Goal: Use online tool/utility: Utilize a website feature to perform a specific function

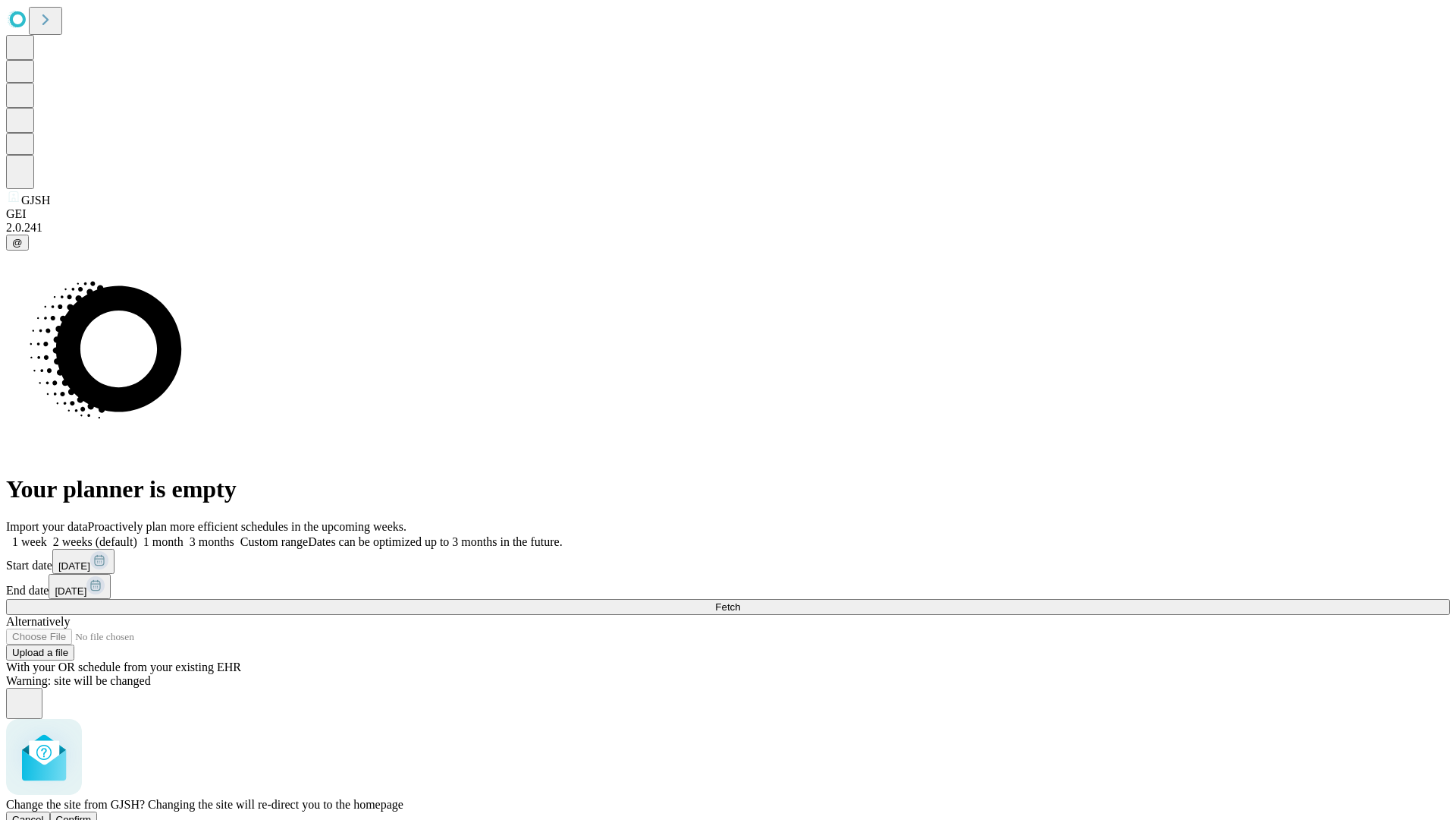
click at [92, 813] on span "Confirm" at bounding box center [74, 819] width 36 height 12
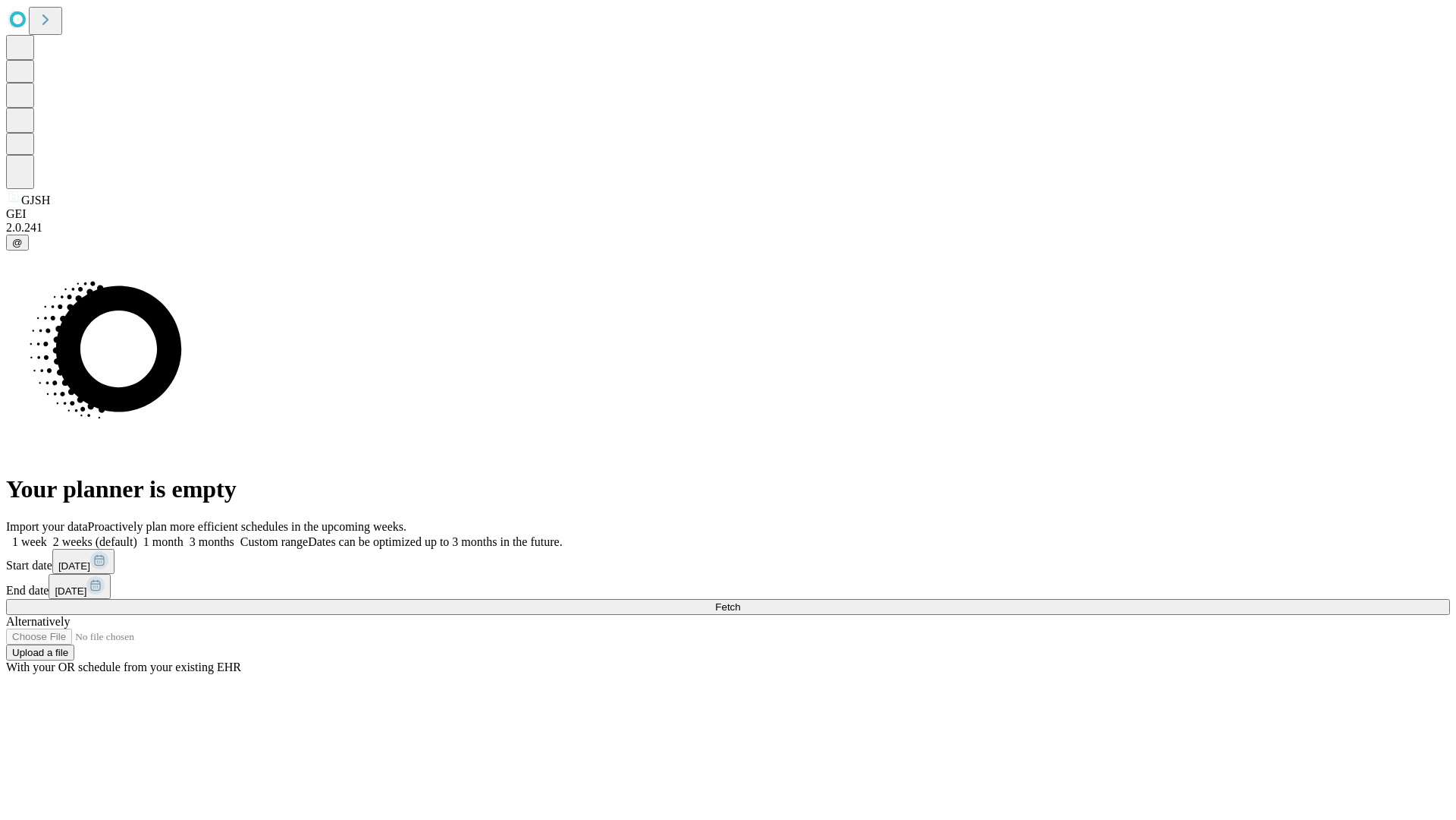
click at [47, 535] on label "1 week" at bounding box center [26, 541] width 41 height 13
click at [740, 601] on span "Fetch" at bounding box center [728, 607] width 25 height 12
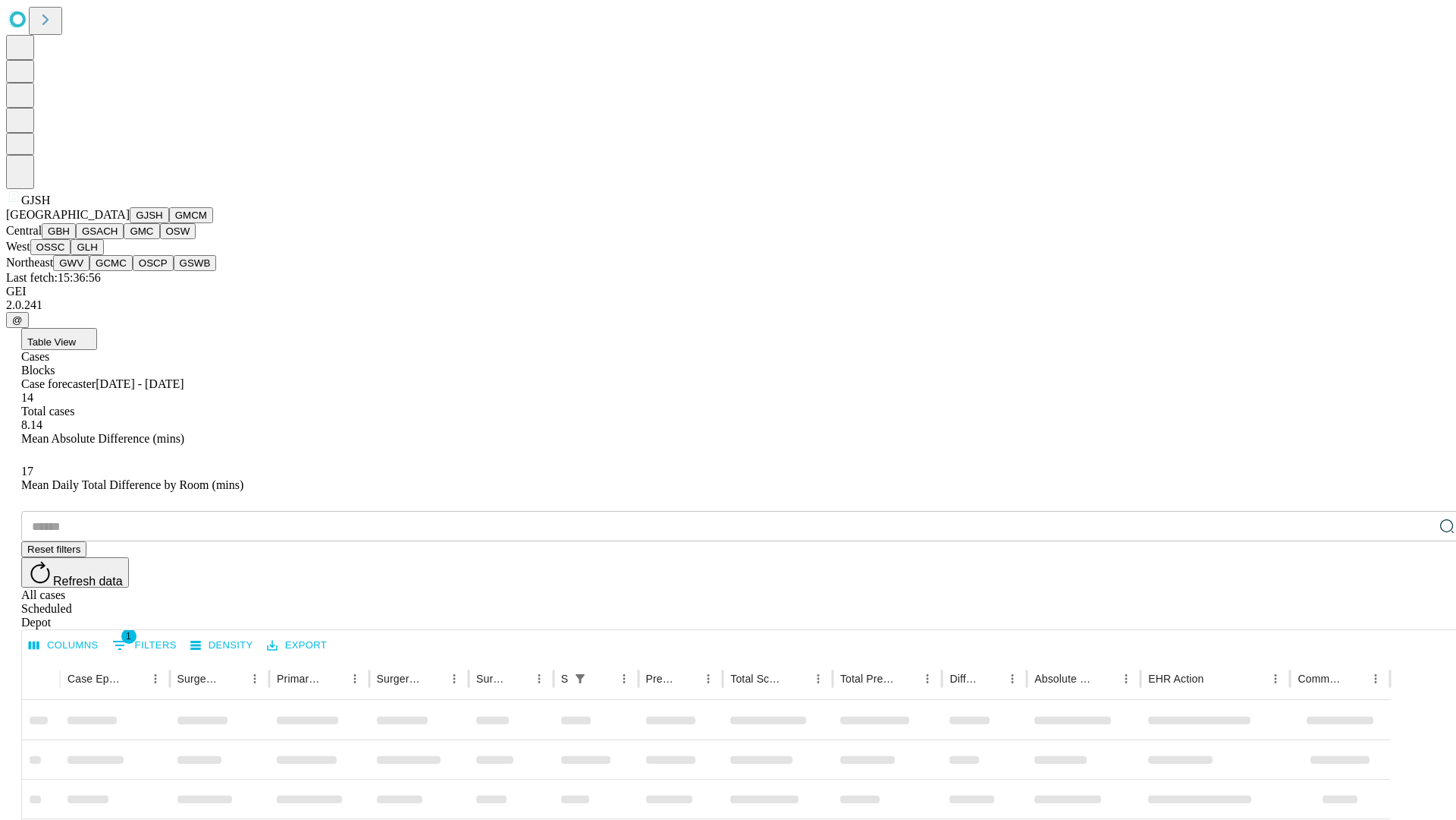
click at [170, 223] on button "GMCM" at bounding box center [191, 215] width 44 height 16
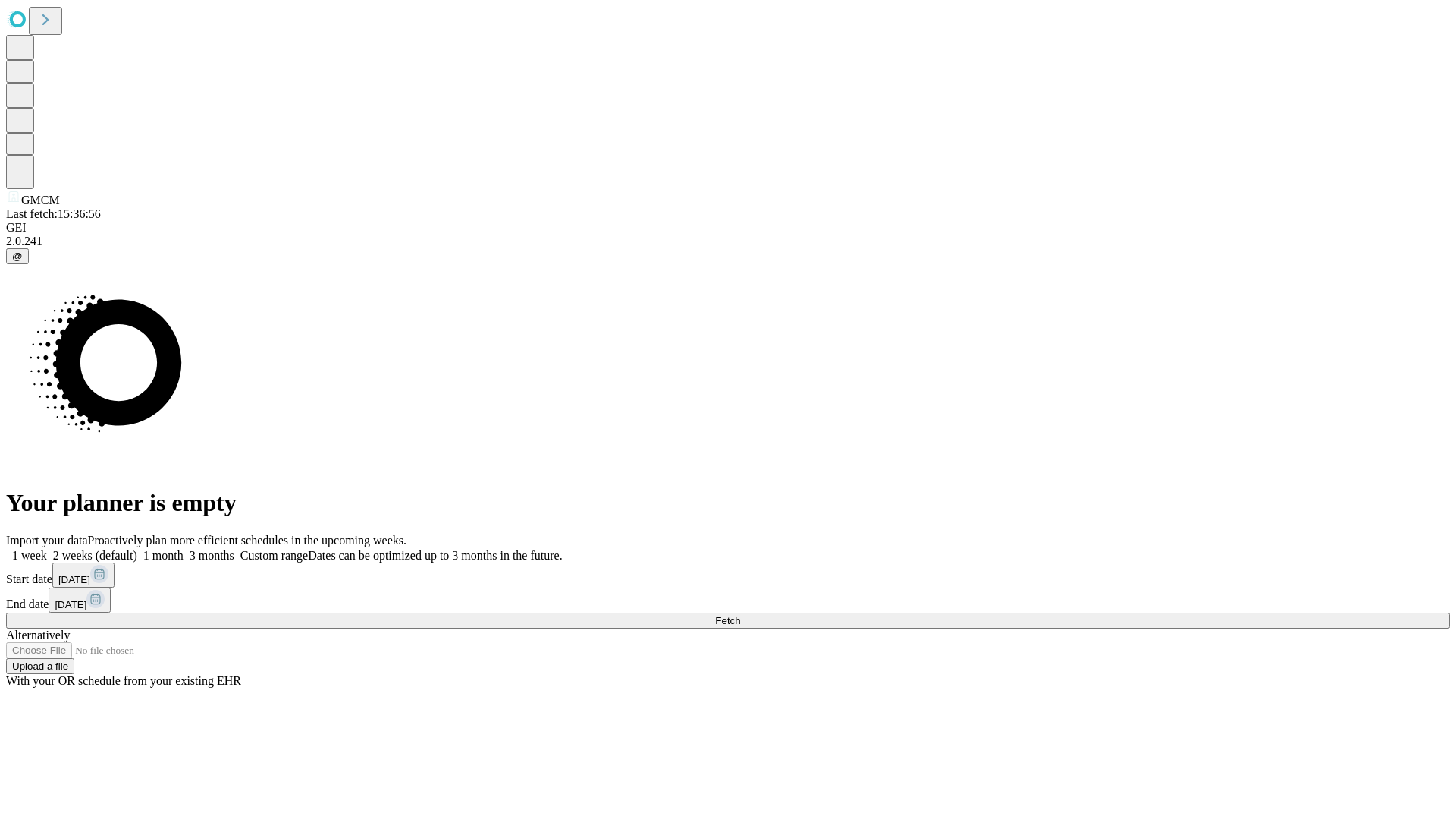
click at [47, 549] on label "1 week" at bounding box center [26, 554] width 41 height 13
click at [740, 615] on span "Fetch" at bounding box center [728, 620] width 25 height 12
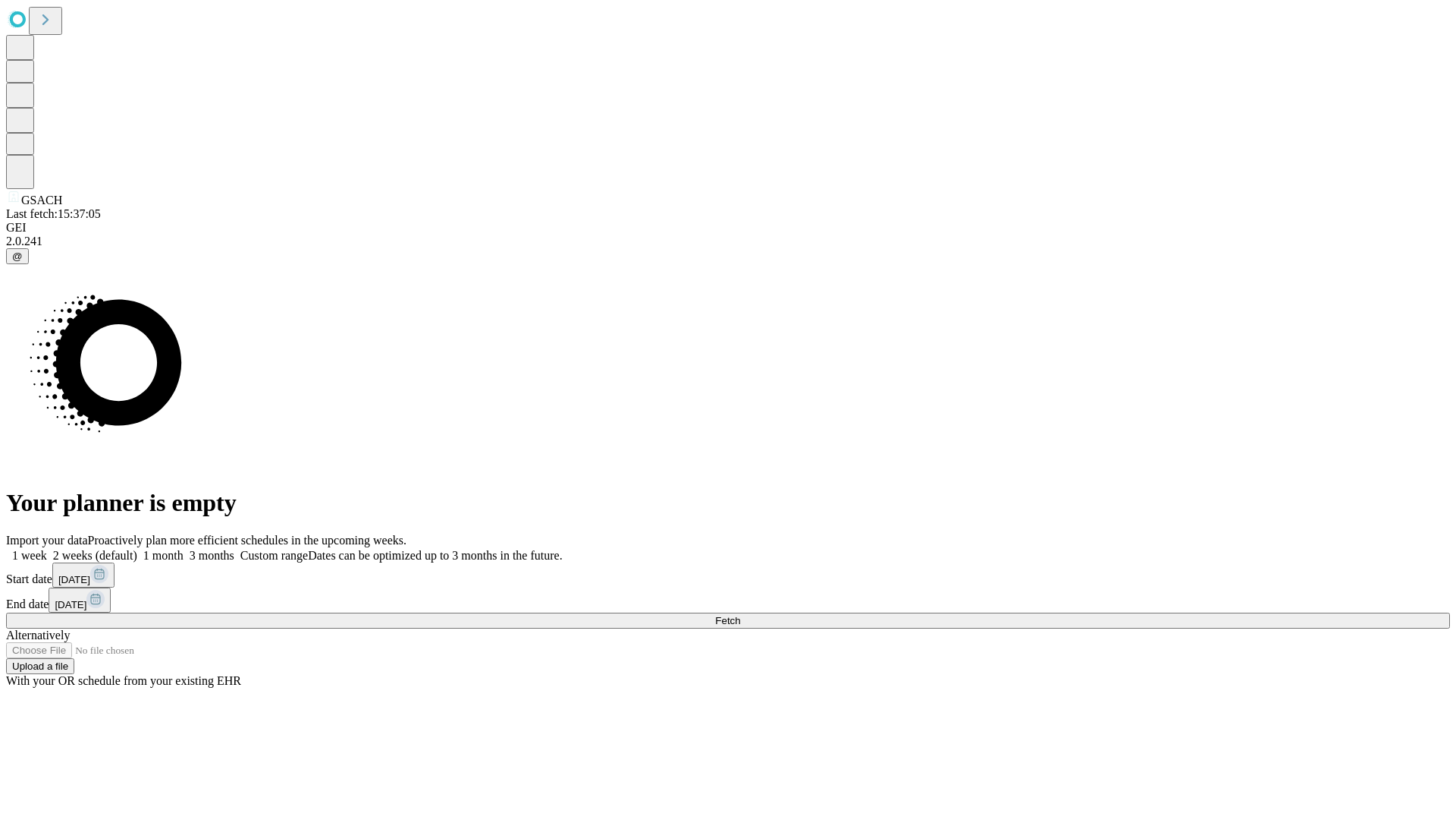
click at [47, 549] on label "1 week" at bounding box center [26, 554] width 41 height 13
click at [740, 615] on span "Fetch" at bounding box center [728, 620] width 25 height 12
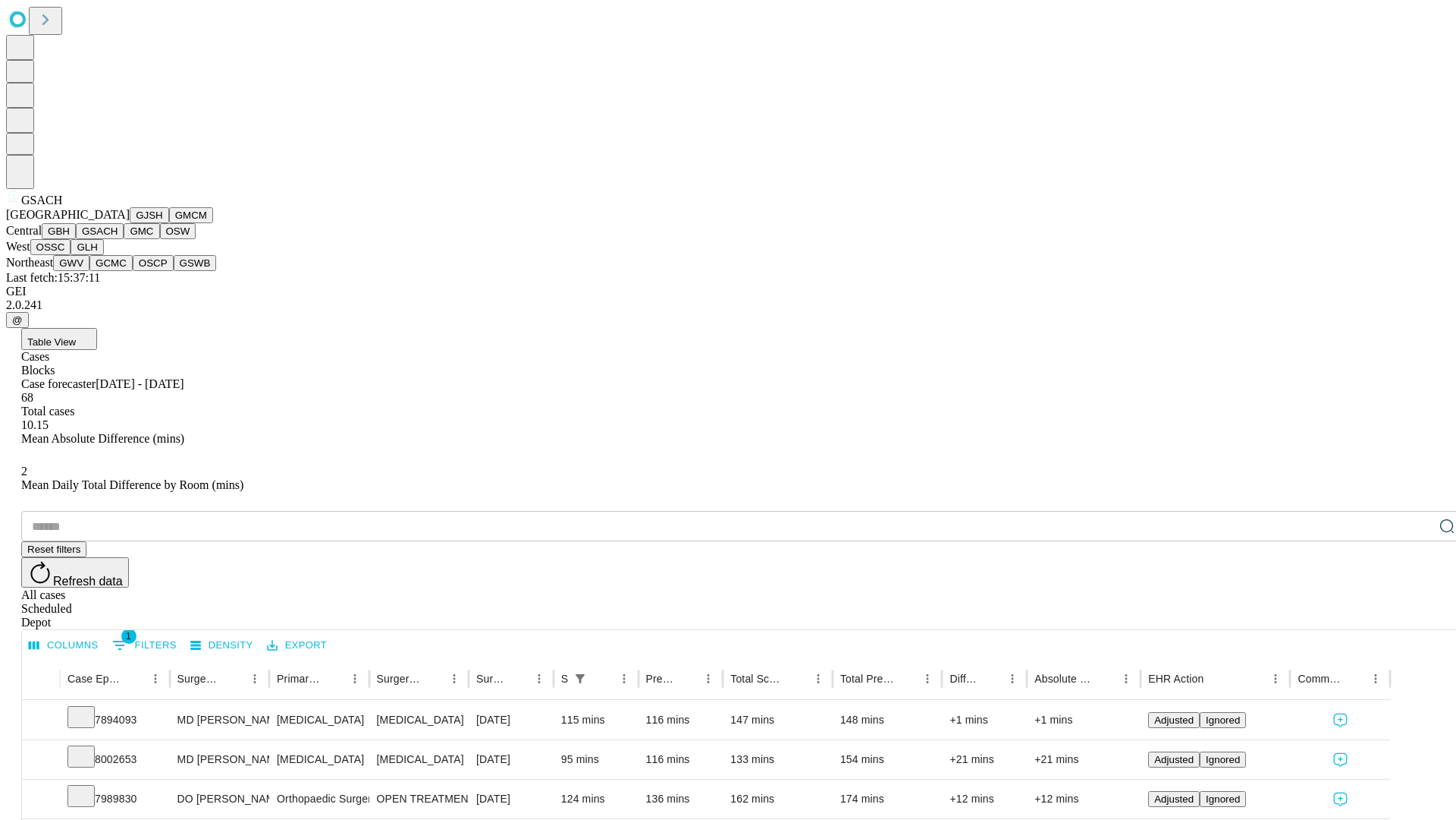
click at [124, 239] on button "GMC" at bounding box center [141, 231] width 36 height 16
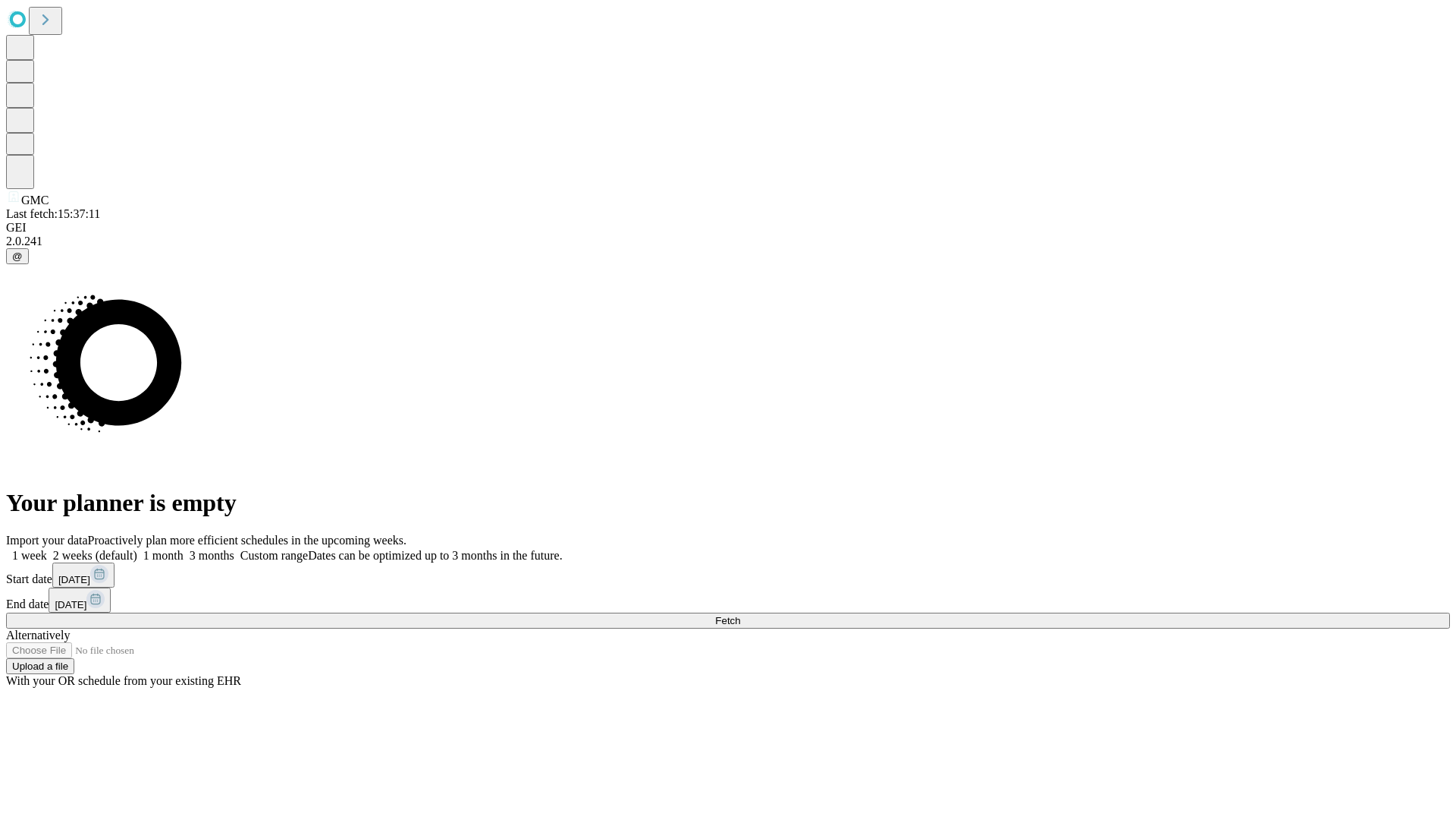
click at [47, 549] on label "1 week" at bounding box center [26, 554] width 41 height 13
click at [740, 615] on span "Fetch" at bounding box center [728, 620] width 25 height 12
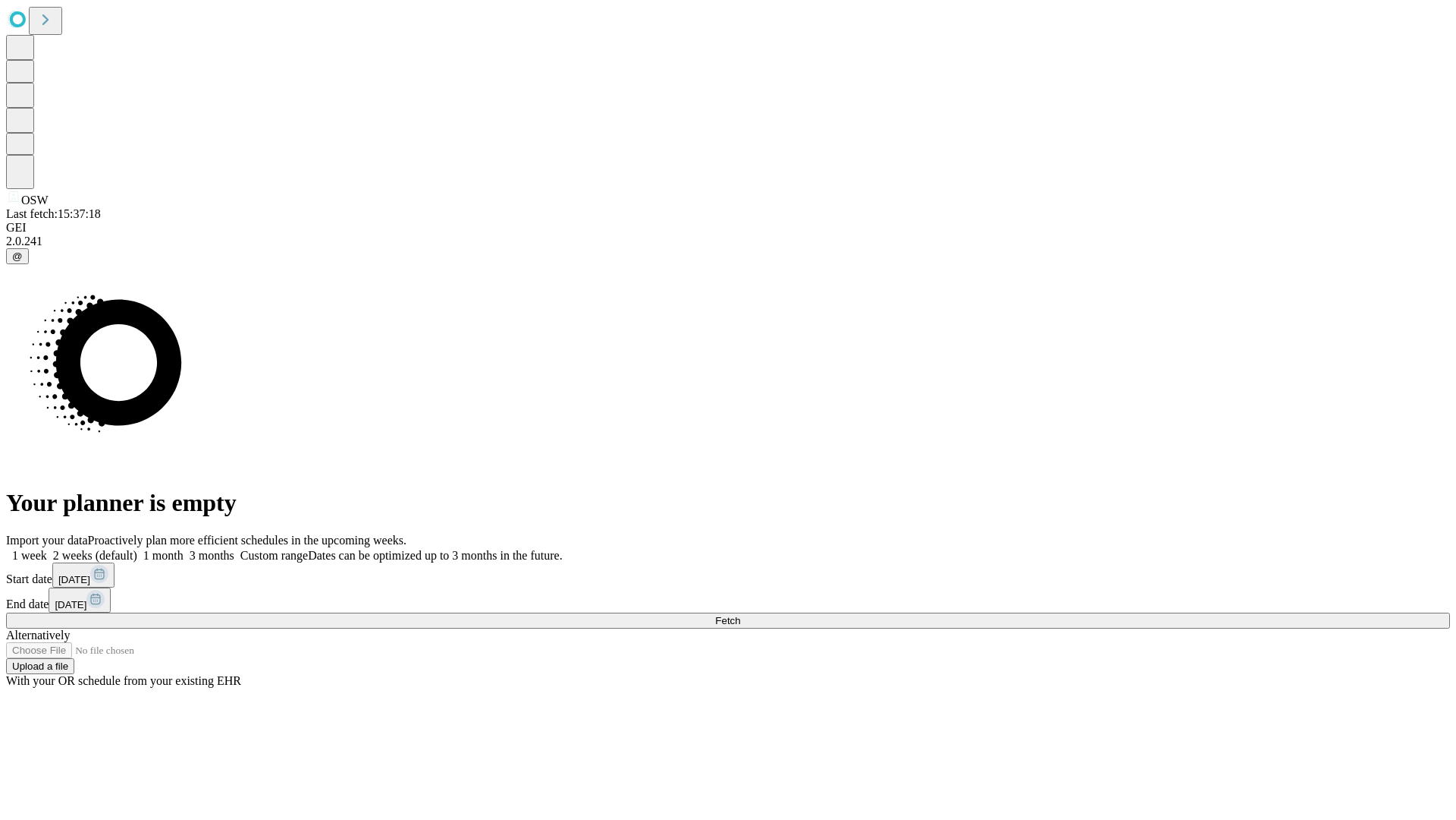
click at [47, 549] on label "1 week" at bounding box center [26, 554] width 41 height 13
click at [740, 615] on span "Fetch" at bounding box center [728, 620] width 25 height 12
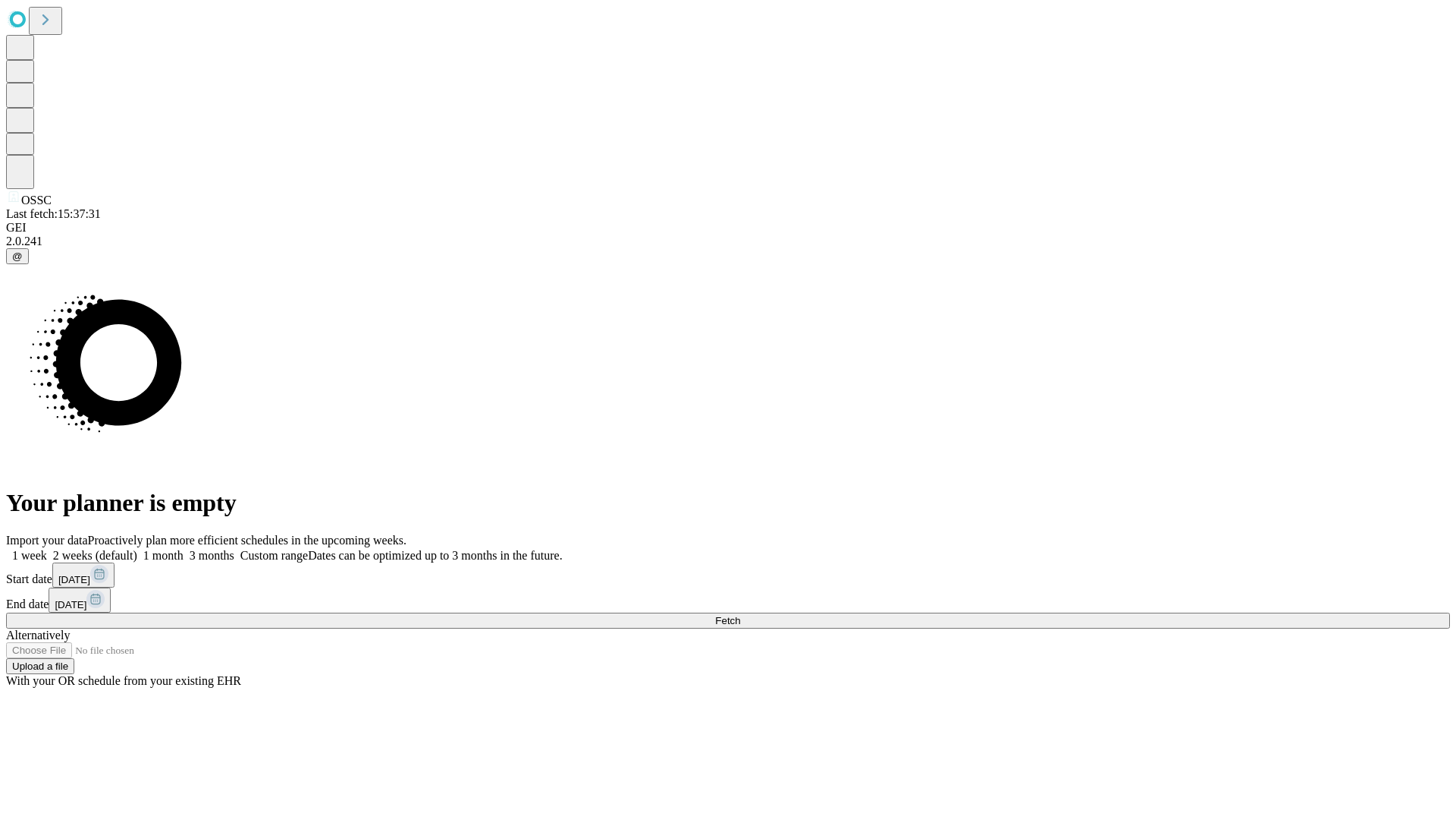
click at [47, 549] on label "1 week" at bounding box center [26, 554] width 41 height 13
click at [740, 615] on span "Fetch" at bounding box center [728, 620] width 25 height 12
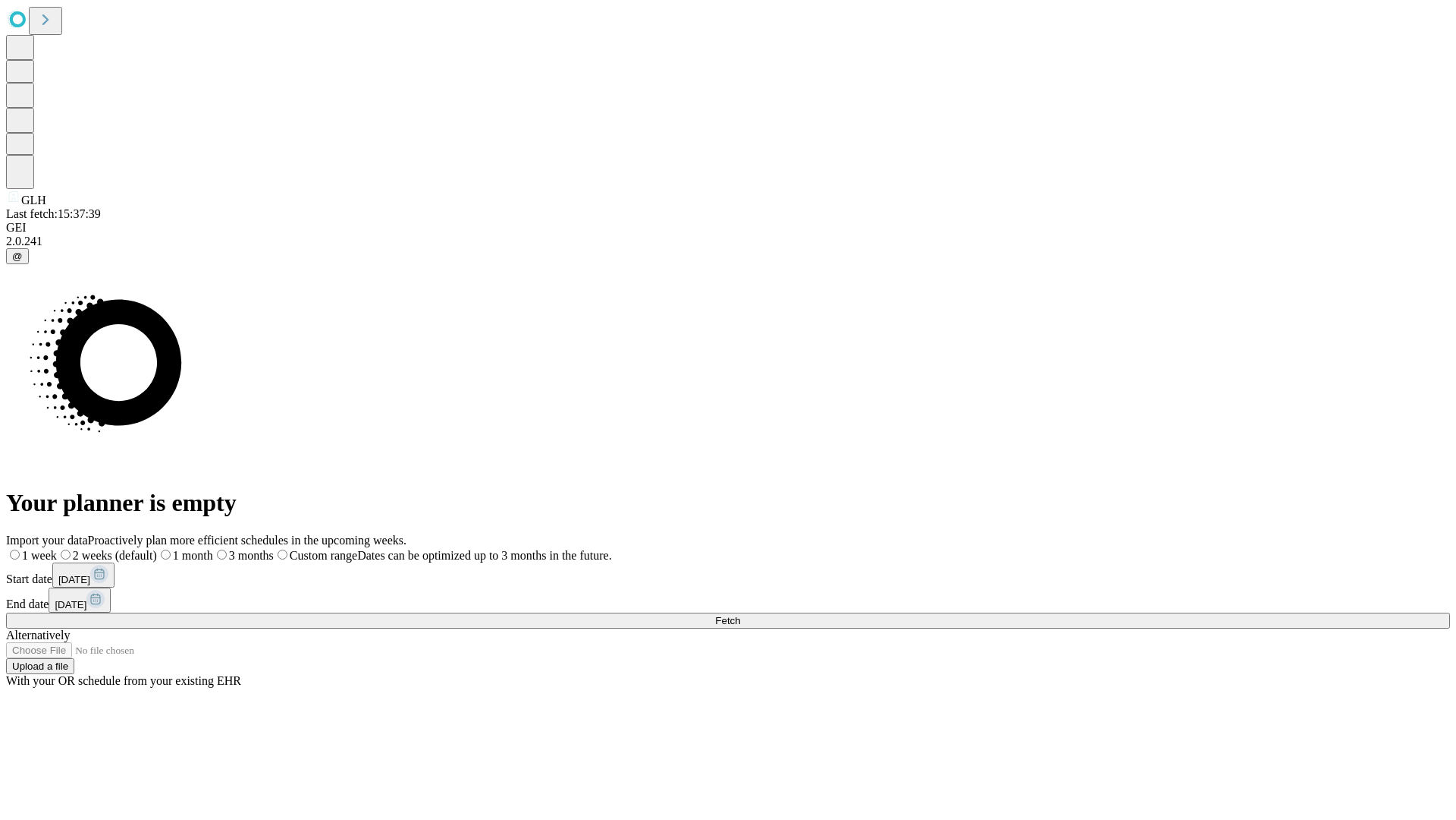
click at [57, 549] on label "1 week" at bounding box center [31, 554] width 50 height 13
click at [740, 615] on span "Fetch" at bounding box center [728, 620] width 25 height 12
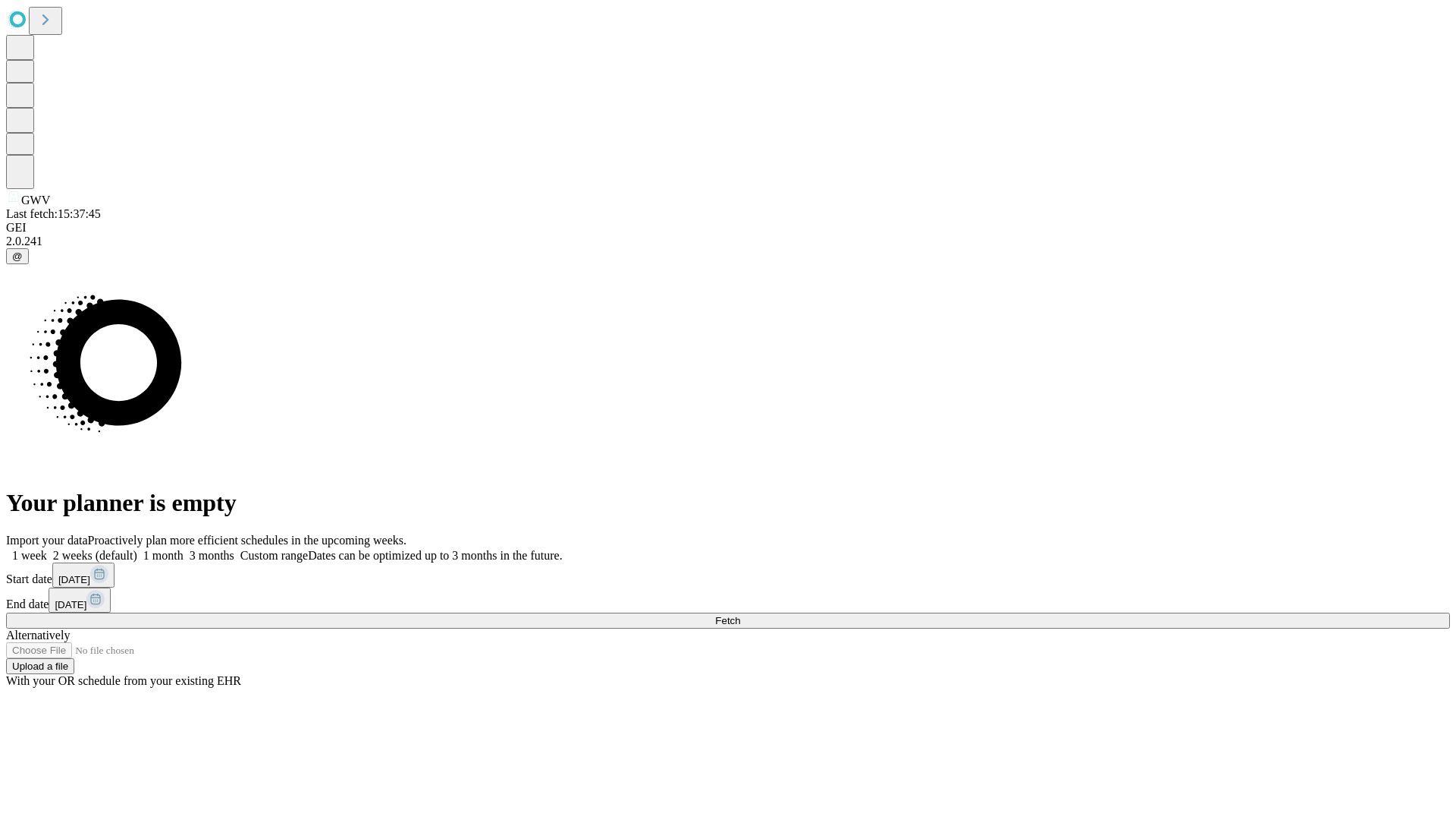
click at [47, 549] on label "1 week" at bounding box center [26, 554] width 41 height 13
click at [740, 615] on span "Fetch" at bounding box center [728, 620] width 25 height 12
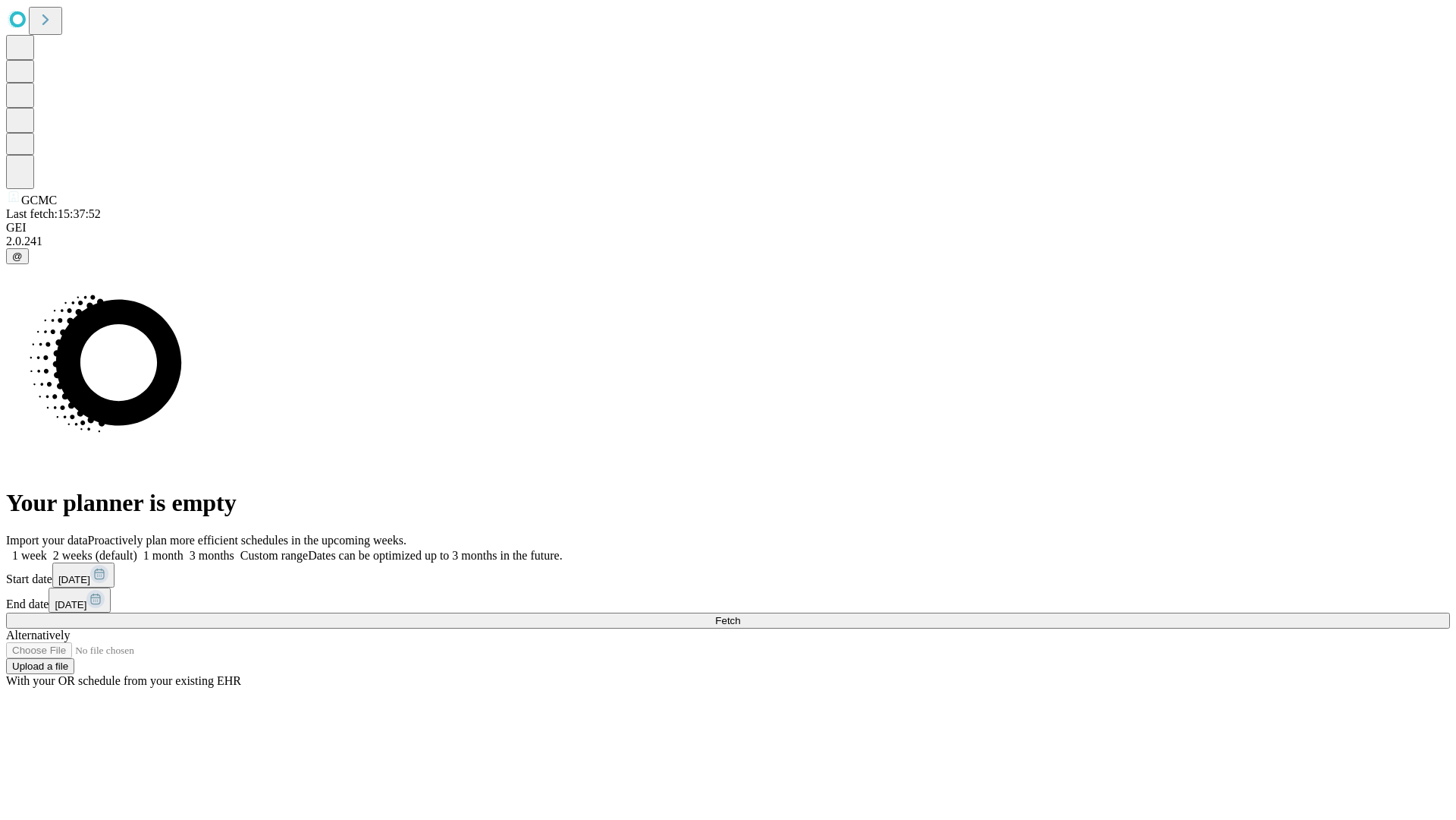
click at [47, 549] on label "1 week" at bounding box center [26, 554] width 41 height 13
click at [740, 615] on span "Fetch" at bounding box center [728, 620] width 25 height 12
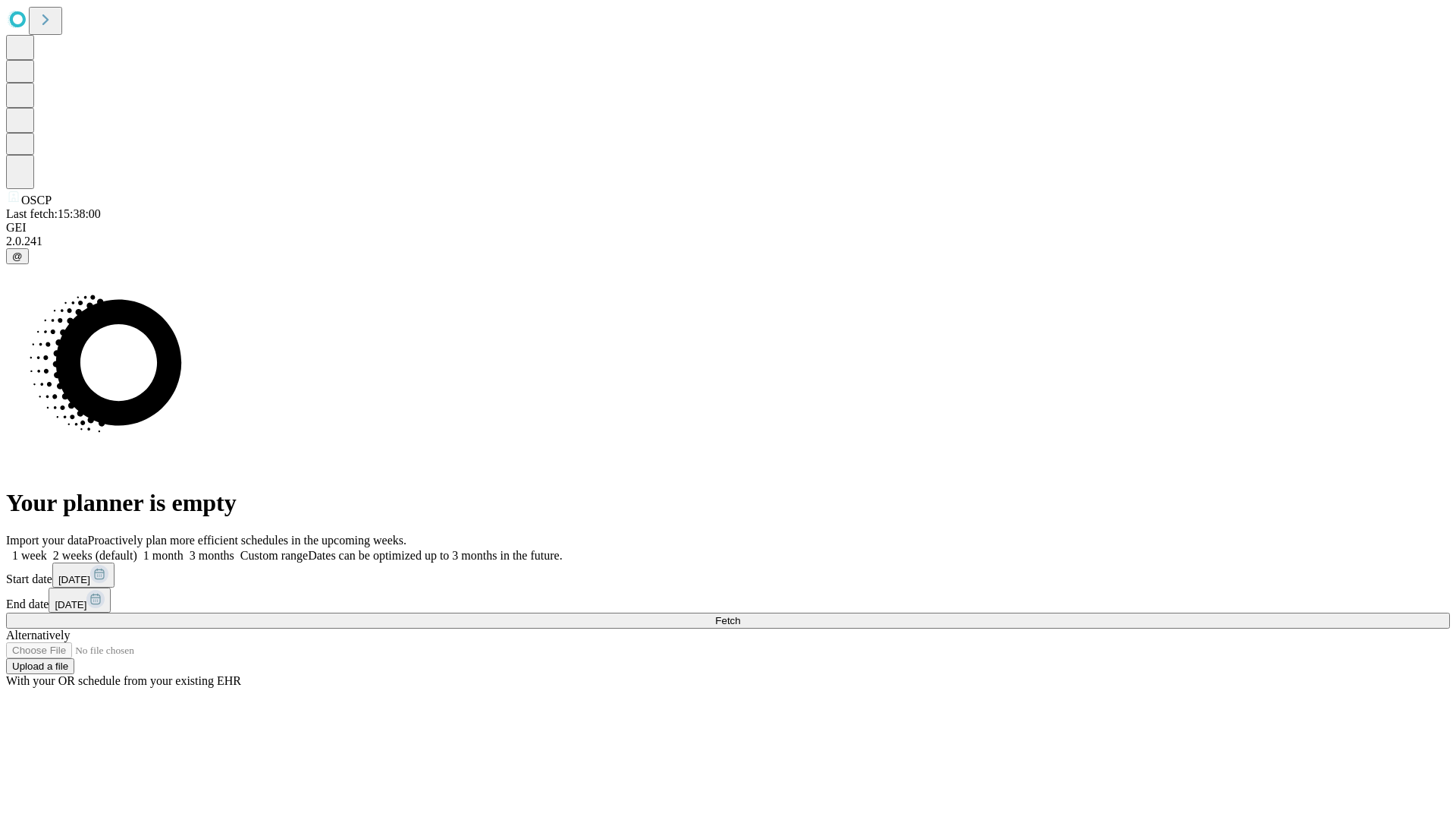
click at [47, 549] on label "1 week" at bounding box center [26, 554] width 41 height 13
click at [740, 615] on span "Fetch" at bounding box center [728, 620] width 25 height 12
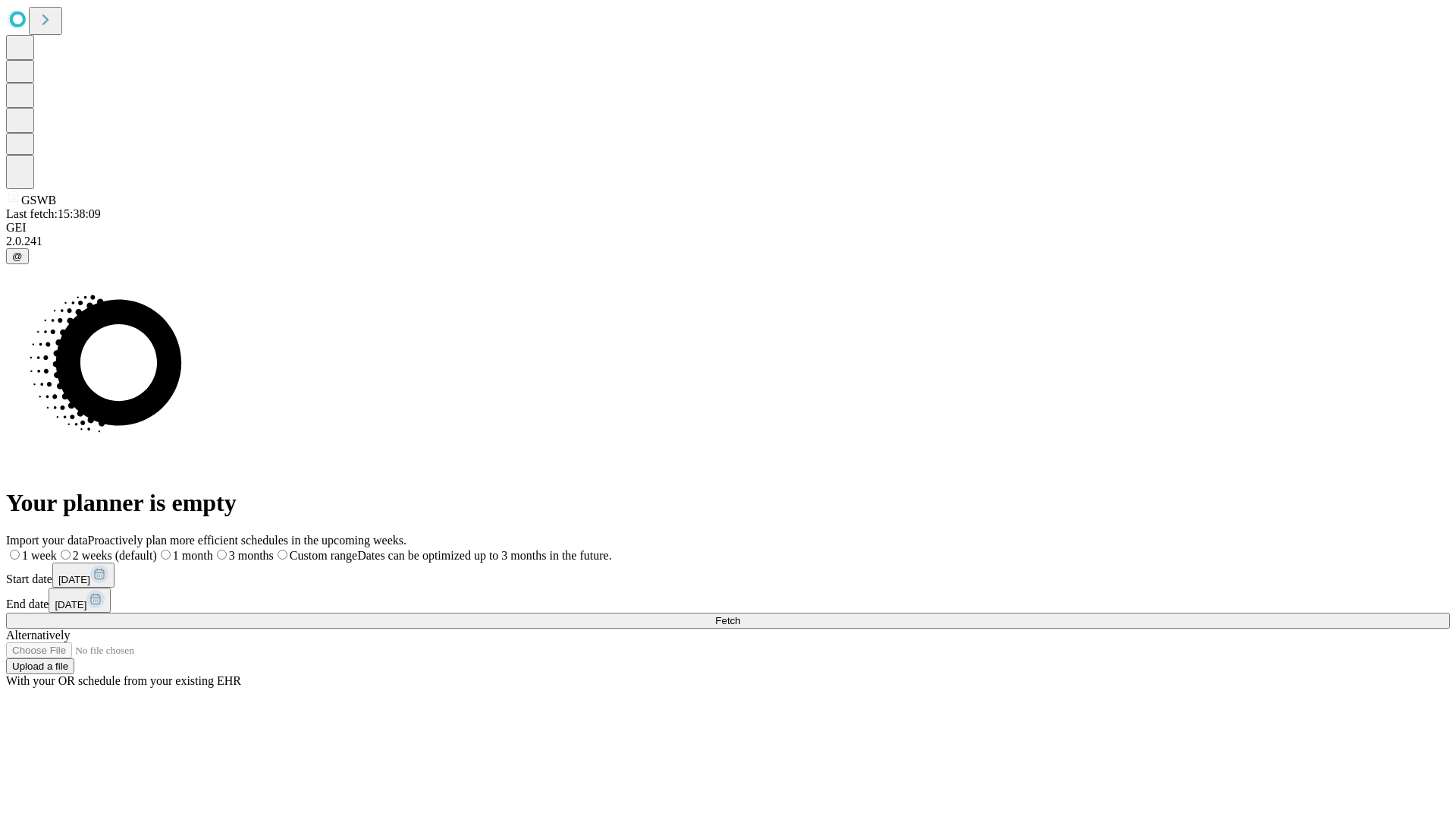
click at [57, 549] on label "1 week" at bounding box center [31, 554] width 50 height 13
click at [740, 615] on span "Fetch" at bounding box center [728, 620] width 25 height 12
